Goal: Information Seeking & Learning: Find specific page/section

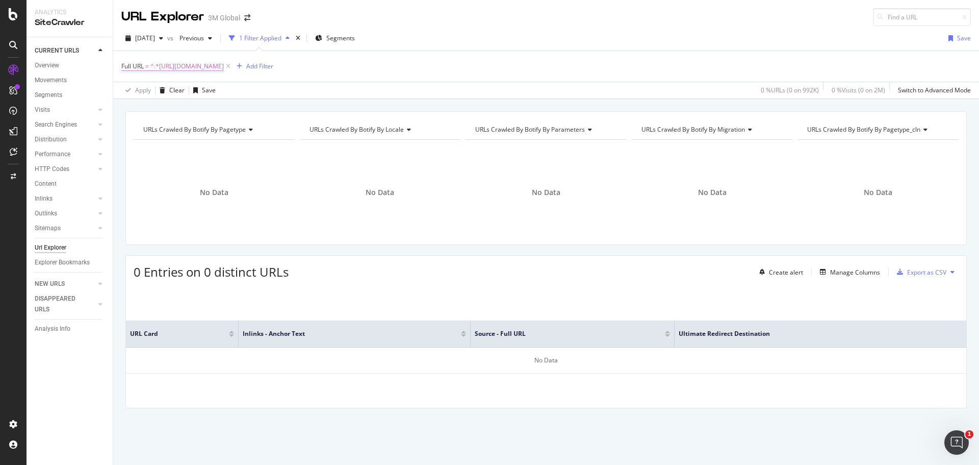
click at [224, 68] on span "^.*[URL][DOMAIN_NAME]" at bounding box center [186, 66] width 73 height 14
click at [191, 108] on input "[URL][DOMAIN_NAME]" at bounding box center [179, 108] width 96 height 16
paste input ".[DOMAIN_NAME][URL]"
type input "[URL][DOMAIN_NAME]"
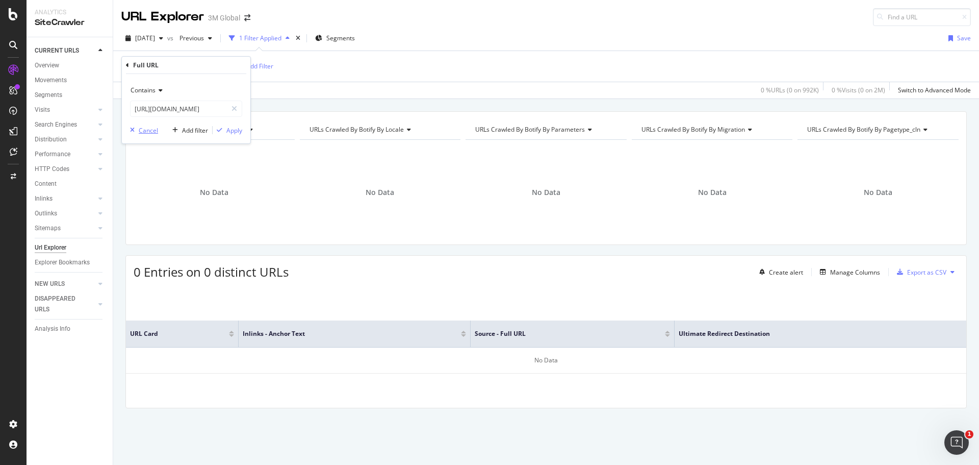
click at [146, 129] on div "Cancel" at bounding box center [148, 130] width 19 height 9
click at [163, 35] on icon "button" at bounding box center [161, 38] width 4 height 6
click at [153, 73] on div "[DATE]" at bounding box center [162, 74] width 53 height 9
click at [224, 64] on span "^.*[URL][DOMAIN_NAME]" at bounding box center [186, 66] width 73 height 14
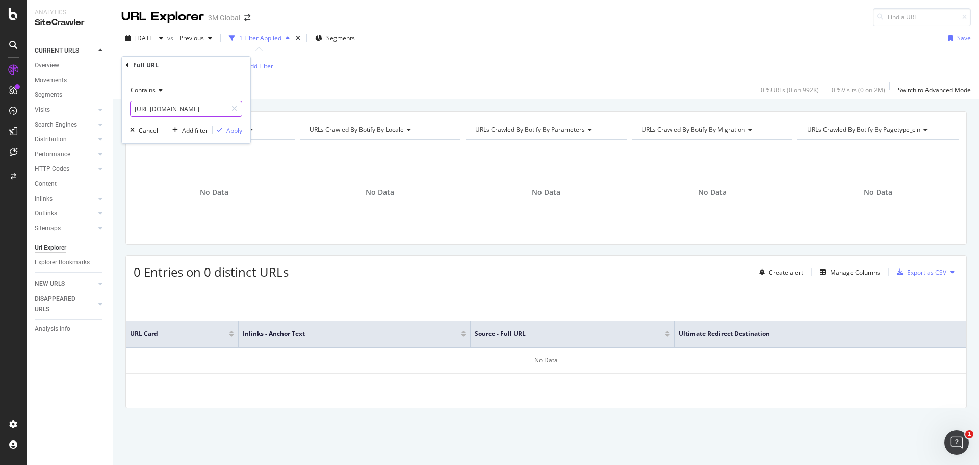
click at [178, 110] on input "[URL][DOMAIN_NAME]" at bounding box center [179, 108] width 96 height 16
paste input "[URL][DOMAIN_NAME]"
type input "[URL][DOMAIN_NAME]"
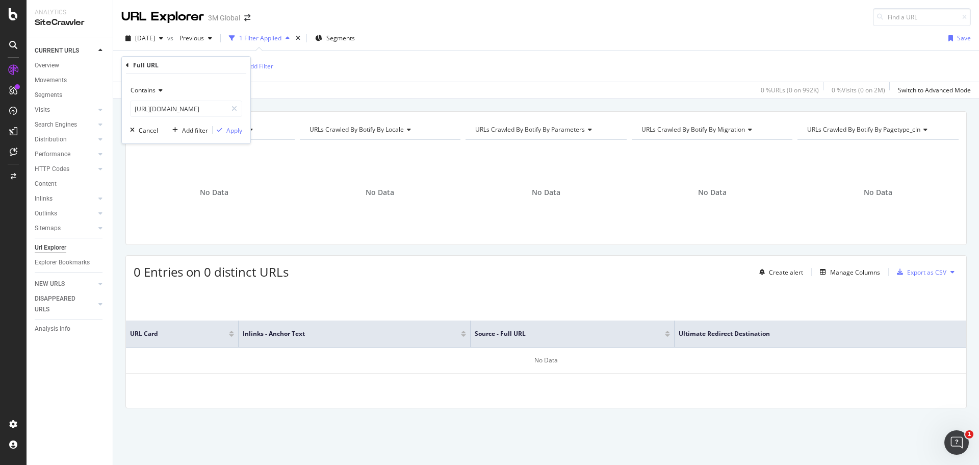
click at [138, 90] on span "Contains" at bounding box center [143, 90] width 25 height 9
click at [145, 111] on span "Equal to" at bounding box center [146, 111] width 23 height 9
click at [229, 129] on div "Apply" at bounding box center [234, 130] width 16 height 9
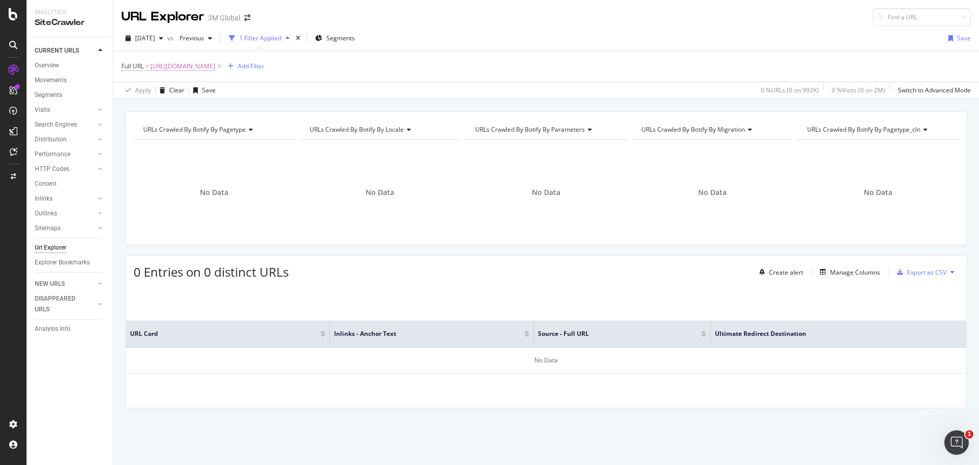
click at [215, 64] on span "[URL][DOMAIN_NAME]" at bounding box center [182, 66] width 65 height 14
click at [156, 90] on icon at bounding box center [156, 90] width 7 height 6
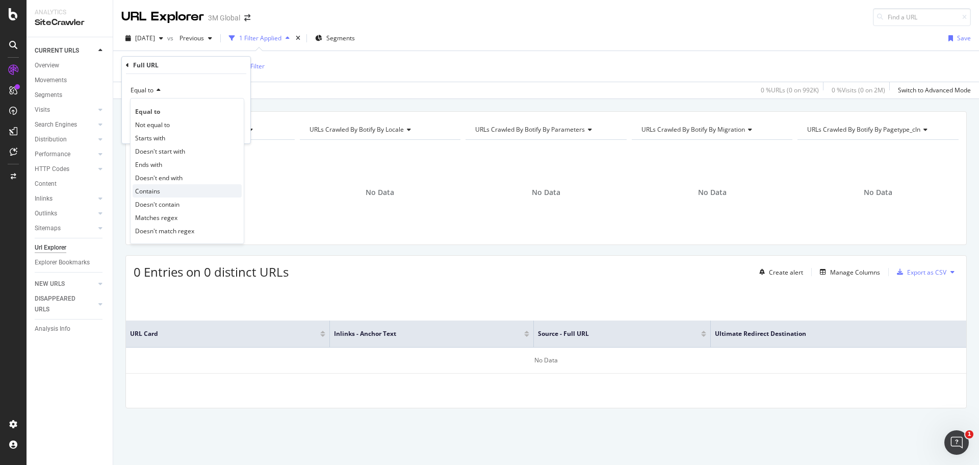
click at [157, 190] on span "Contains" at bounding box center [147, 191] width 25 height 9
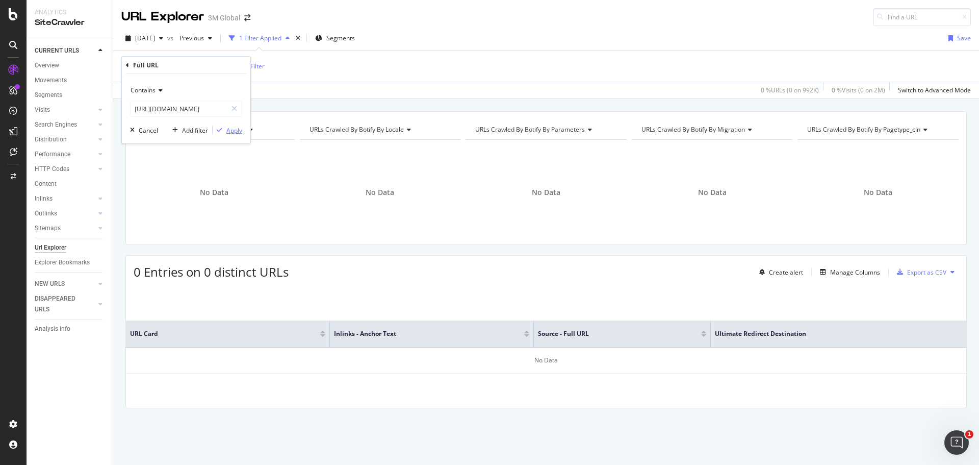
click at [232, 131] on div "Apply" at bounding box center [234, 130] width 16 height 9
click at [233, 66] on icon at bounding box center [228, 66] width 9 height 10
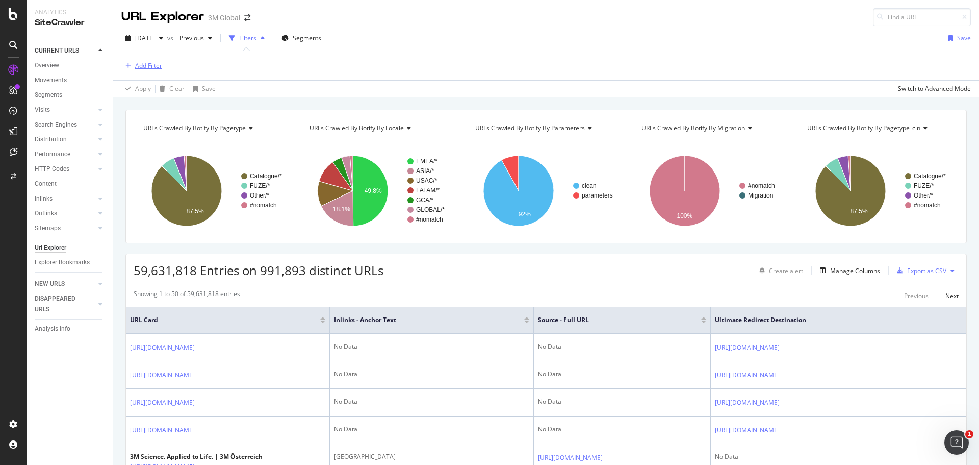
click at [147, 66] on div "Add Filter" at bounding box center [148, 65] width 27 height 9
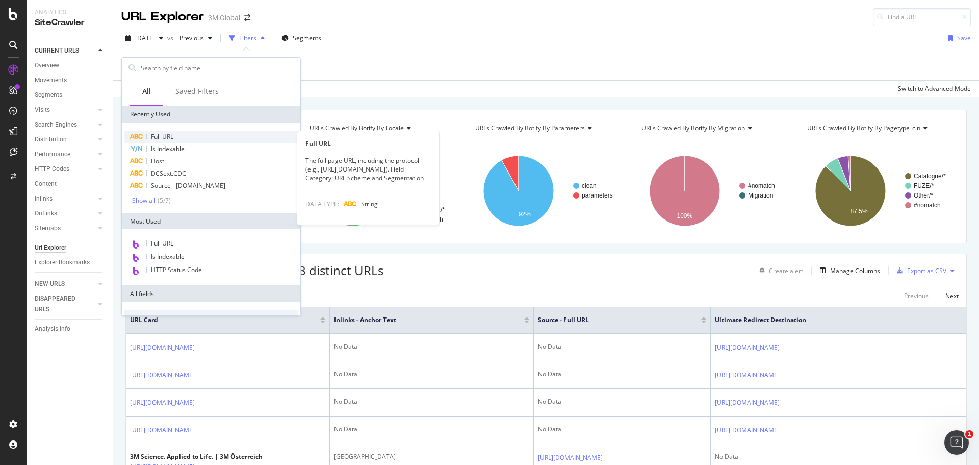
click at [177, 133] on div "Full URL" at bounding box center [211, 137] width 174 height 12
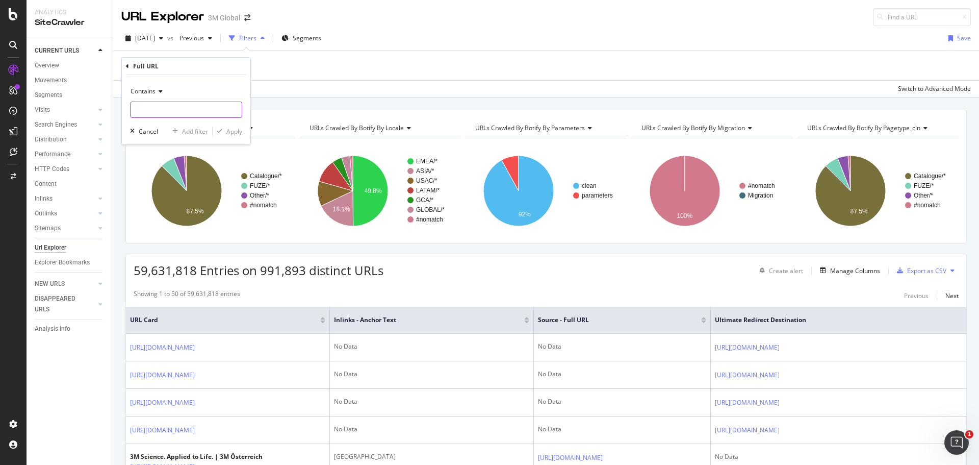
click at [180, 108] on input "text" at bounding box center [186, 109] width 111 height 16
paste input "[URL][DOMAIN_NAME]"
type input "[URL][DOMAIN_NAME]"
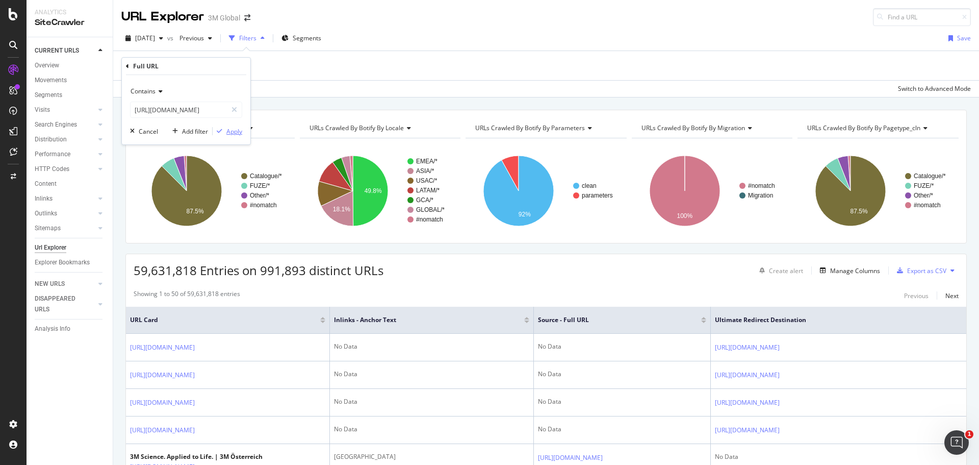
click at [231, 129] on div "Apply" at bounding box center [234, 131] width 16 height 9
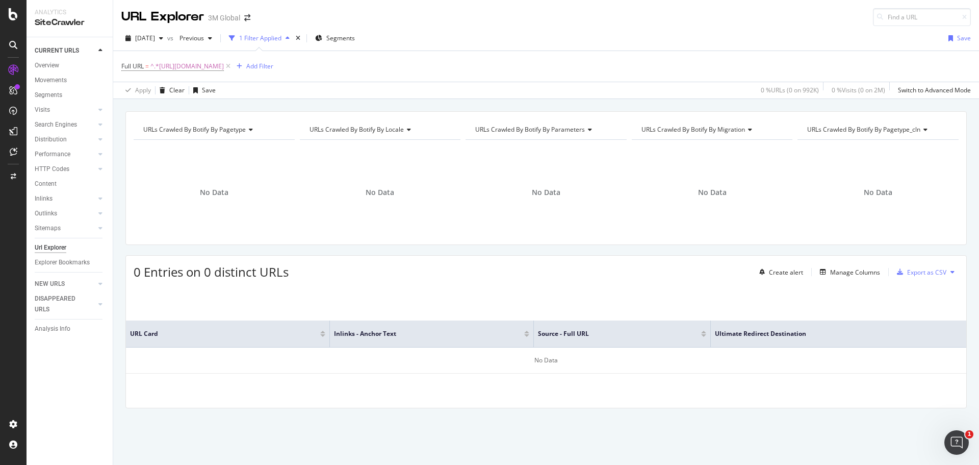
click at [542, 22] on div "URL Explorer 3M Global" at bounding box center [546, 13] width 866 height 26
click at [206, 63] on span "^.*[URL][DOMAIN_NAME]" at bounding box center [186, 66] width 73 height 14
click at [186, 108] on input "[URL][DOMAIN_NAME]" at bounding box center [179, 108] width 96 height 16
paste input "[URL][DOMAIN_NAME]"
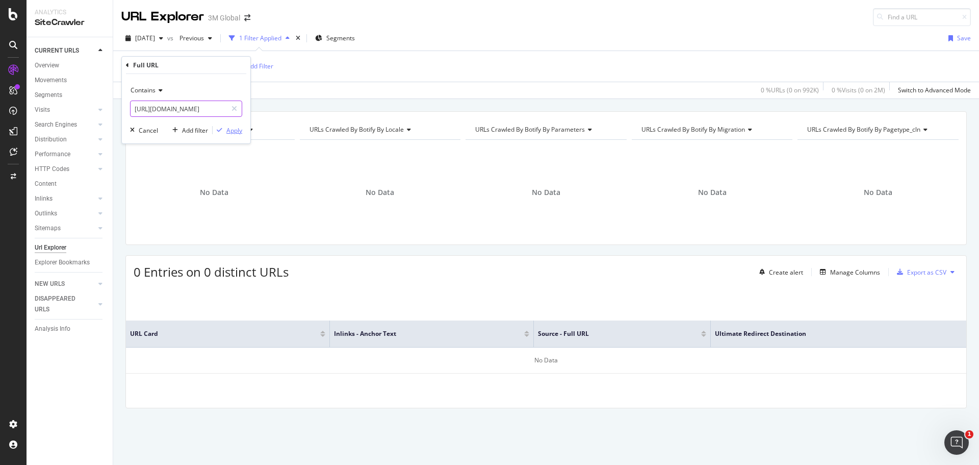
type input "[URL][DOMAIN_NAME]"
click at [237, 129] on div "Apply" at bounding box center [234, 130] width 16 height 9
click at [224, 67] on span "^.*[URL][DOMAIN_NAME]" at bounding box center [186, 66] width 73 height 14
click at [207, 104] on input "[URL][DOMAIN_NAME]" at bounding box center [179, 108] width 96 height 16
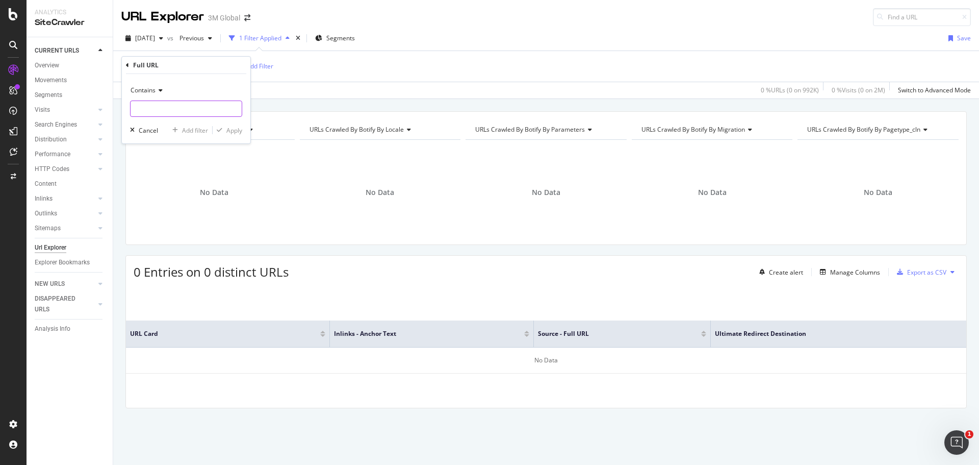
paste input "[URL][DOMAIN_NAME]"
type input "[URL][DOMAIN_NAME]"
click at [232, 132] on div "Apply" at bounding box center [234, 130] width 16 height 9
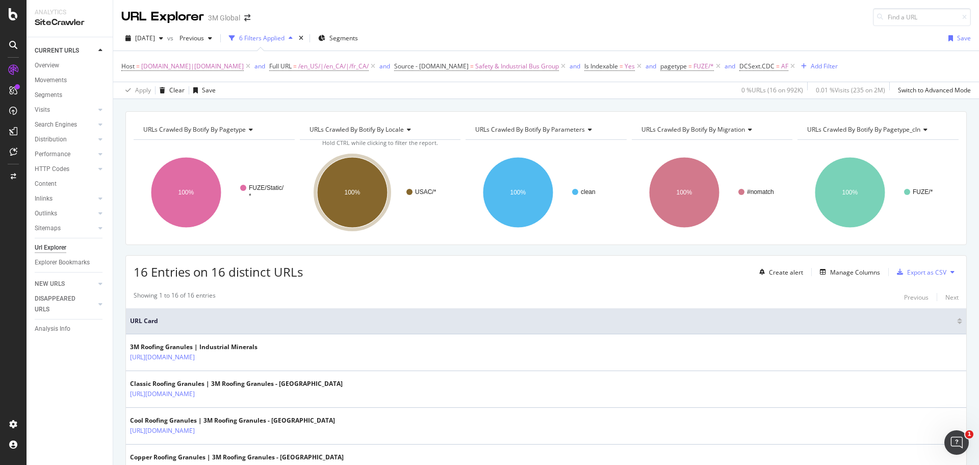
click at [285, 36] on div "6 Filters Applied" at bounding box center [261, 38] width 45 height 9
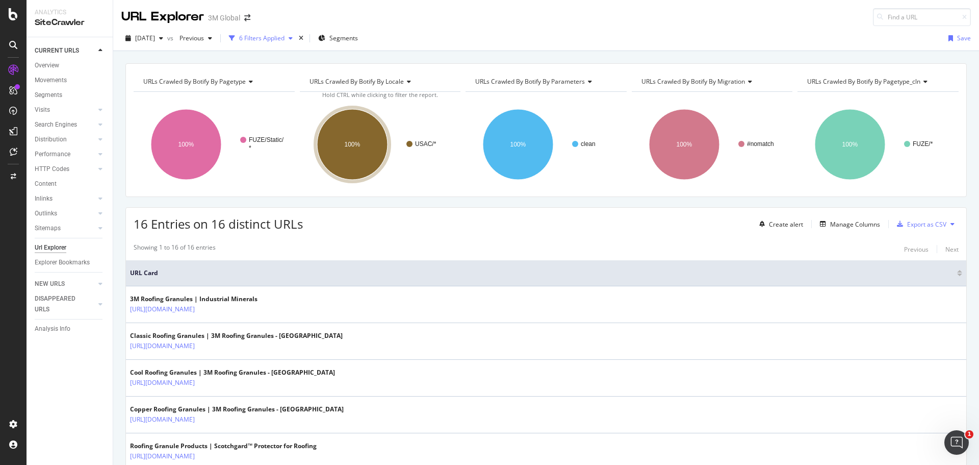
click at [285, 36] on div "6 Filters Applied" at bounding box center [261, 38] width 45 height 9
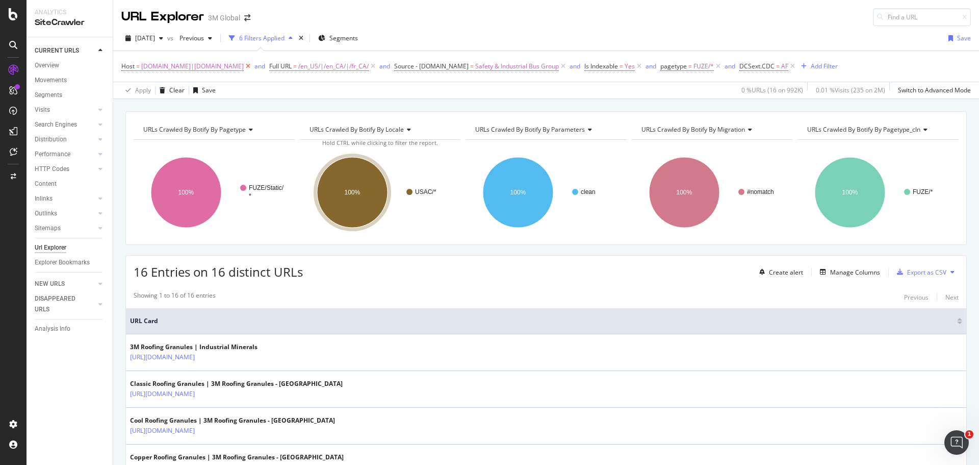
click at [244, 64] on icon at bounding box center [248, 66] width 9 height 10
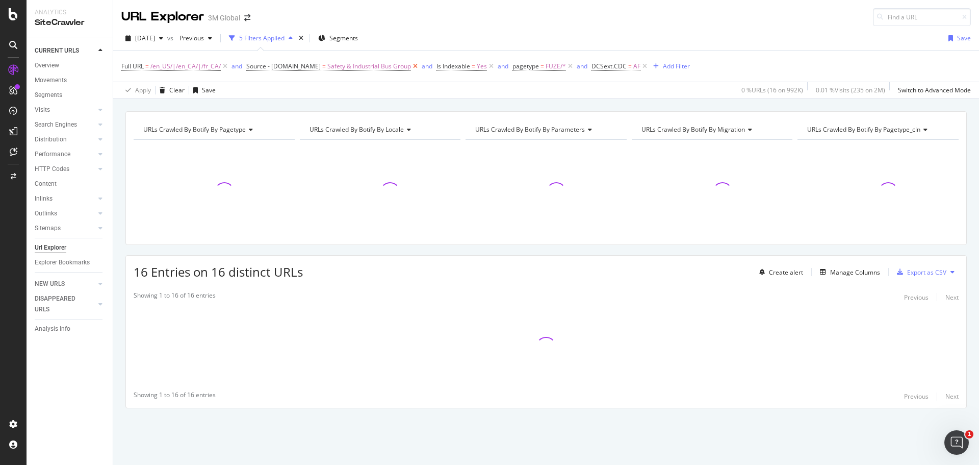
click at [413, 66] on icon at bounding box center [415, 66] width 9 height 10
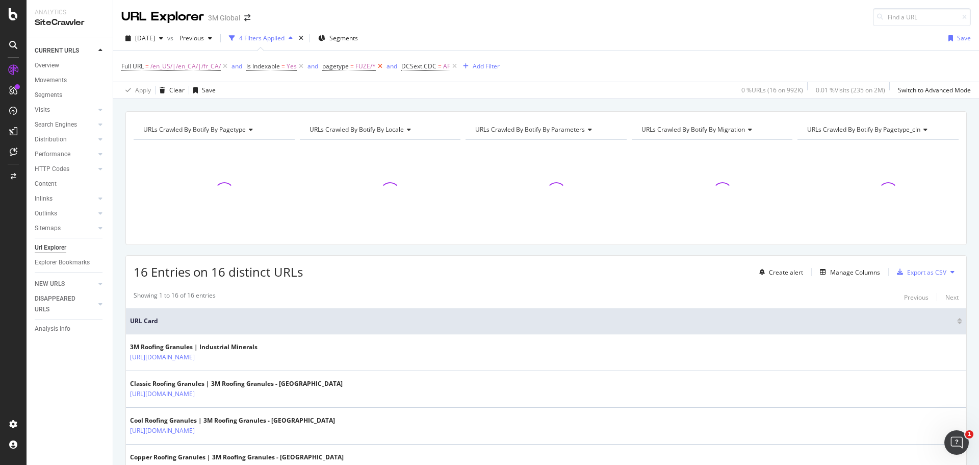
click at [381, 63] on icon at bounding box center [380, 66] width 9 height 10
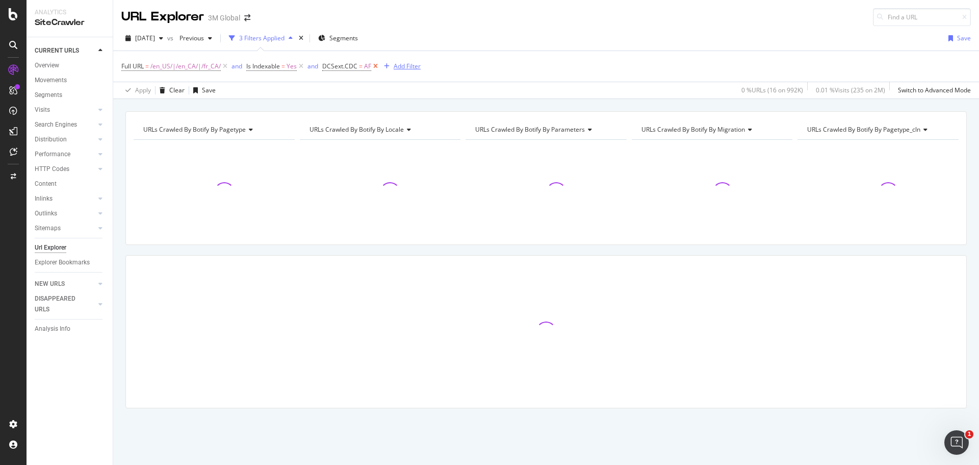
click at [381, 63] on div "button" at bounding box center [387, 66] width 14 height 6
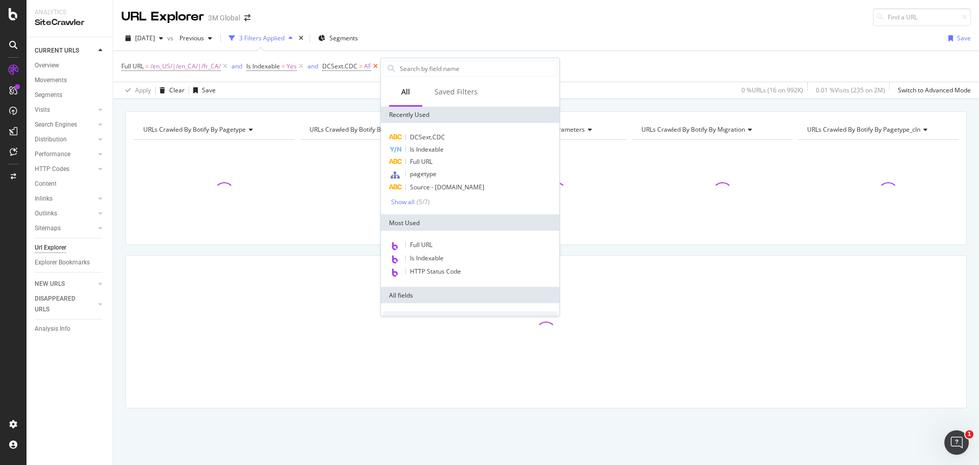
click at [376, 64] on icon at bounding box center [375, 66] width 9 height 10
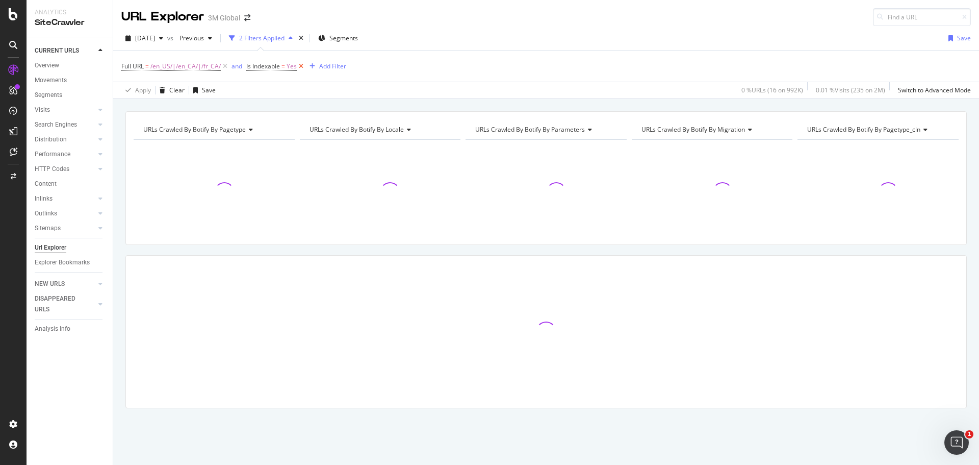
click at [302, 65] on icon at bounding box center [301, 66] width 9 height 10
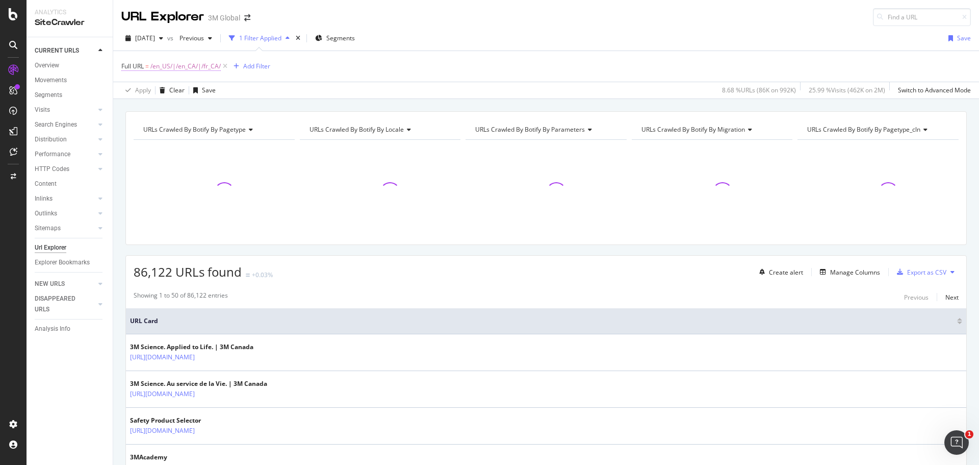
click at [203, 66] on span "/en_US/|/en_CA/|/fr_CA/" at bounding box center [185, 66] width 70 height 14
click at [196, 105] on input "/en_US/|/en_CA/|/fr_CA/" at bounding box center [179, 108] width 96 height 16
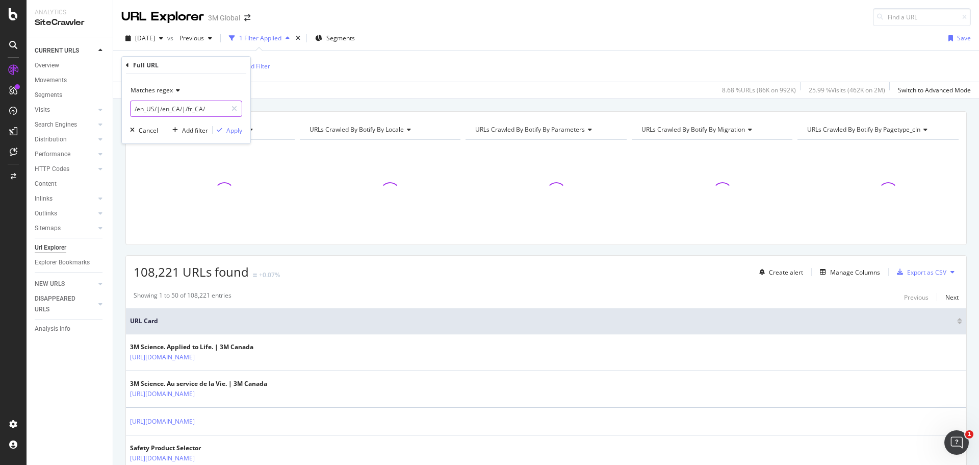
paste input "https://www.3m.com/3M/en_US/total-automotive-sanding-system-us/why-dust-extract…"
type input "[URL][DOMAIN_NAME]"
click at [171, 88] on span "Matches regex" at bounding box center [152, 90] width 42 height 9
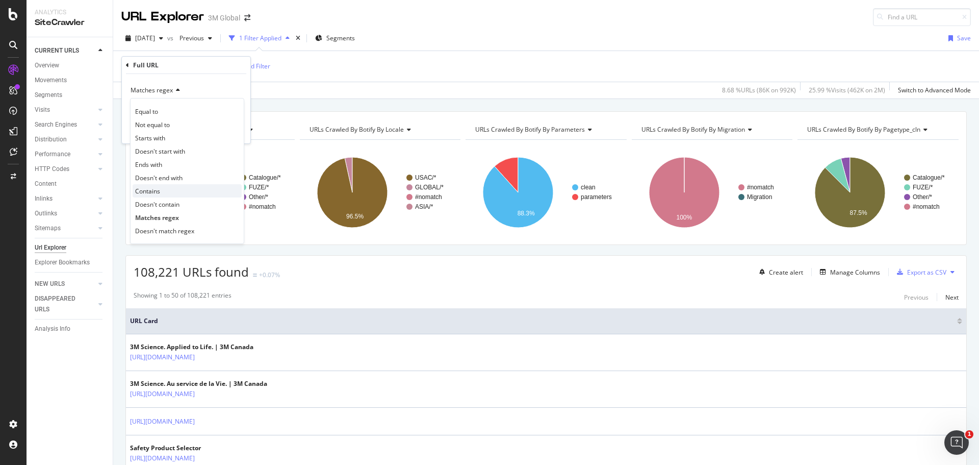
click at [149, 189] on span "Contains" at bounding box center [147, 191] width 25 height 9
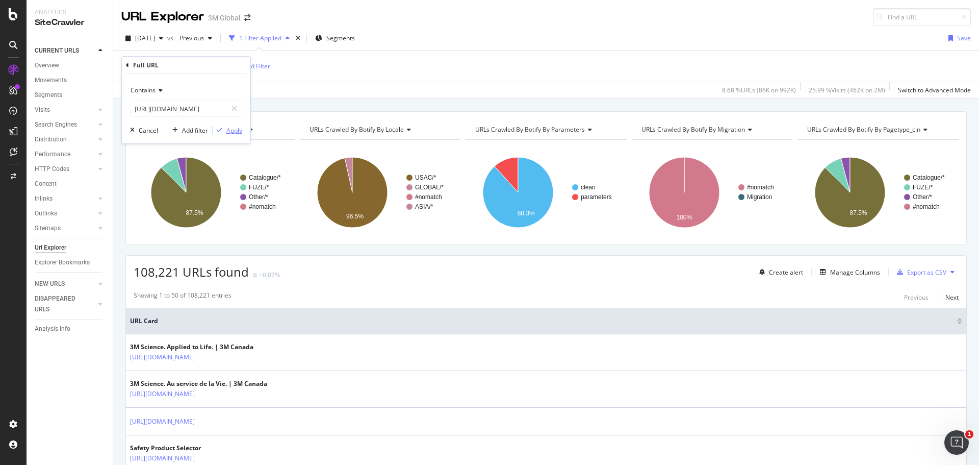
click at [234, 133] on div "Apply" at bounding box center [234, 130] width 16 height 9
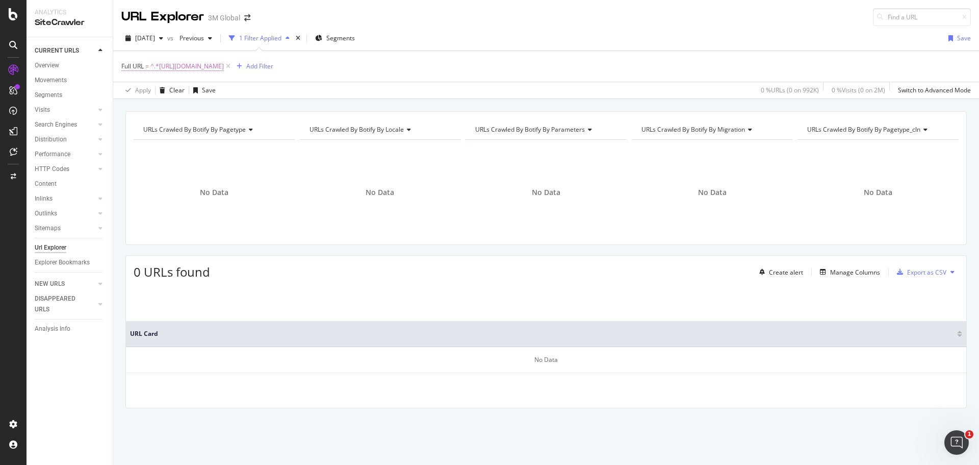
click at [224, 70] on span "^.*[URL][DOMAIN_NAME]" at bounding box center [186, 66] width 73 height 14
click at [211, 103] on input "[URL][DOMAIN_NAME]" at bounding box center [179, 108] width 96 height 16
paste input "[URL][DOMAIN_NAME]"
drag, startPoint x: 207, startPoint y: 109, endPoint x: 137, endPoint y: 105, distance: 70.0
click at [137, 105] on input "[URL][DOMAIN_NAME]" at bounding box center [179, 108] width 96 height 16
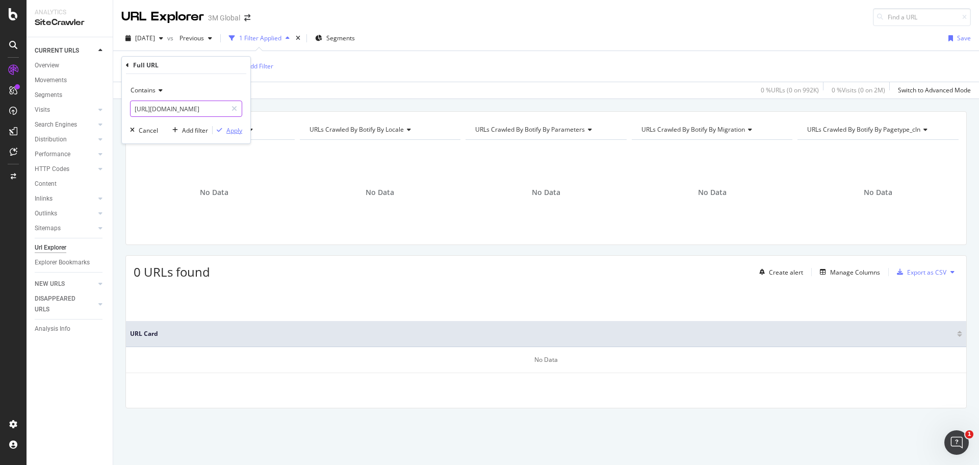
type input "[URL][DOMAIN_NAME]"
click at [233, 130] on div "Apply" at bounding box center [234, 130] width 16 height 9
click at [273, 66] on div "Add Filter" at bounding box center [259, 66] width 27 height 9
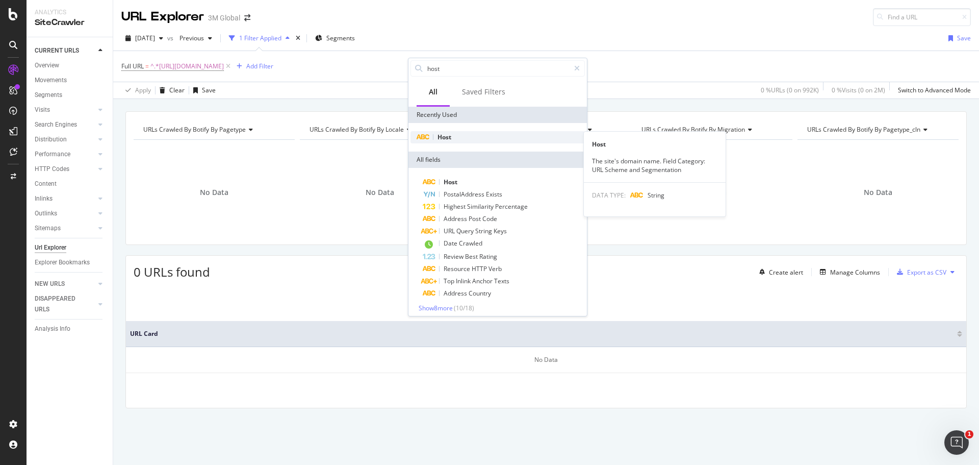
type input "host"
click at [460, 140] on div "Host" at bounding box center [498, 137] width 174 height 12
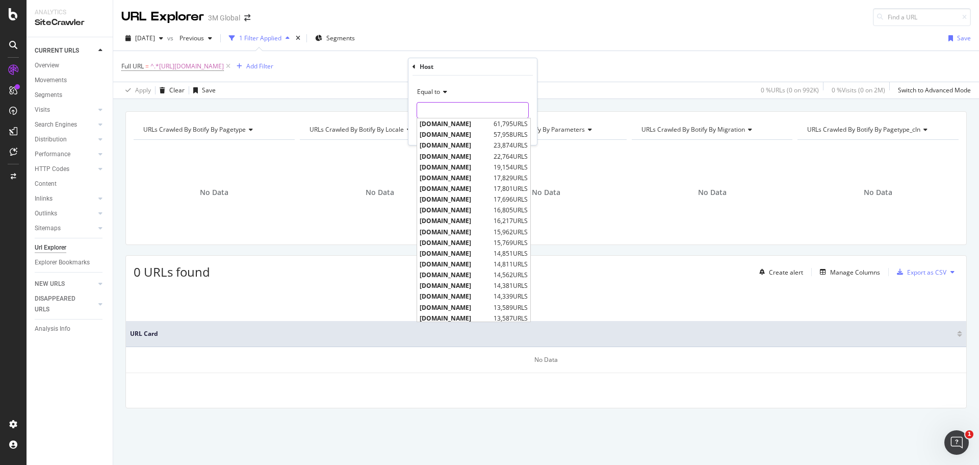
click at [451, 115] on input "text" at bounding box center [472, 110] width 111 height 16
click at [468, 218] on span "www.3m.com.br" at bounding box center [457, 216] width 75 height 9
type input "www.3m.com.br"
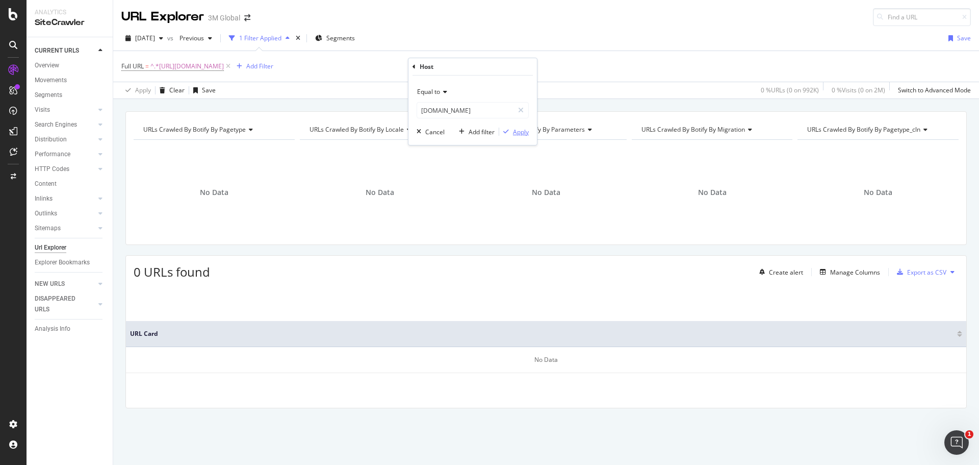
click at [520, 132] on div "Apply" at bounding box center [521, 131] width 16 height 9
